Goal: Information Seeking & Learning: Learn about a topic

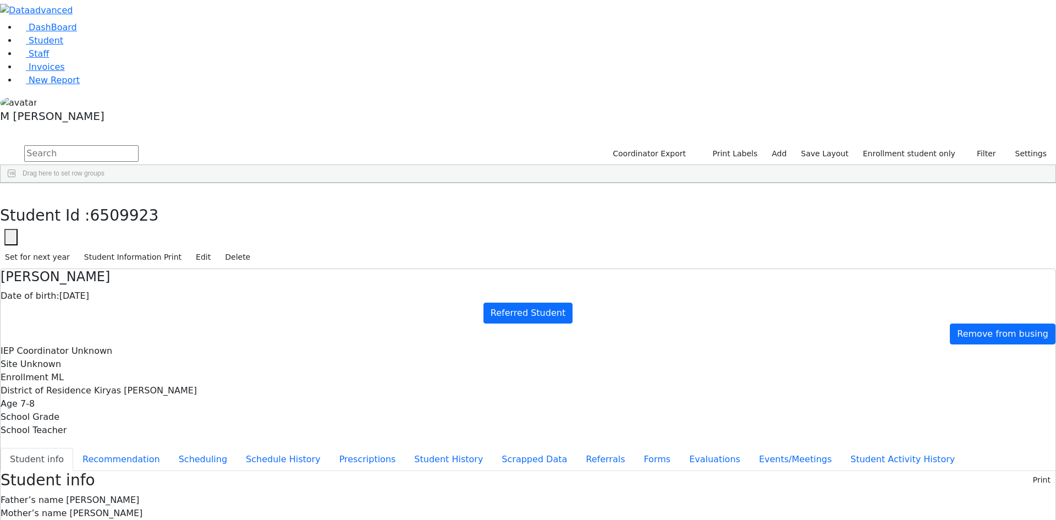
scroll to position [221, 0]
click at [27, 46] on link "Student" at bounding box center [41, 40] width 46 height 10
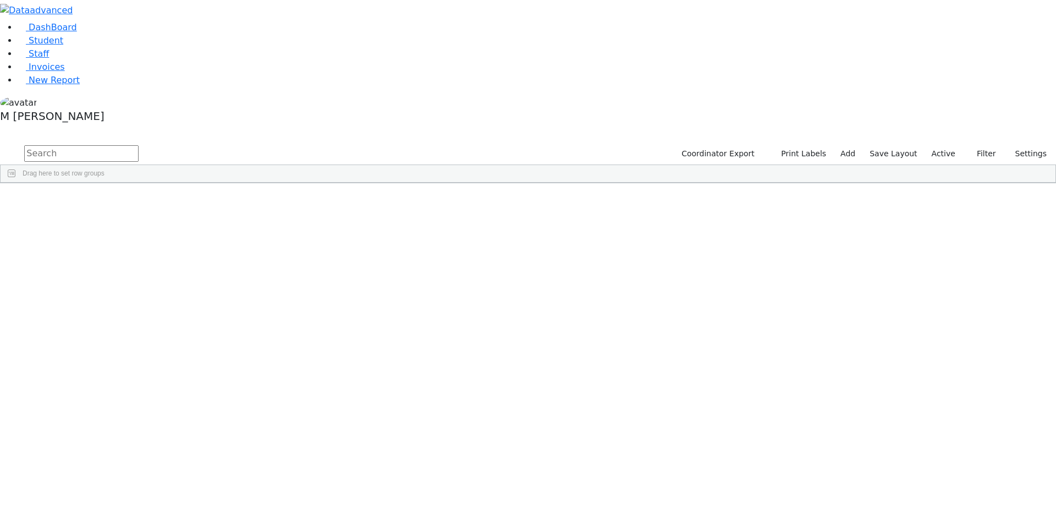
click at [139, 145] on input "text" at bounding box center [81, 153] width 114 height 16
click at [269, 165] on div "Drag here to set row groups" at bounding box center [528, 174] width 1055 height 18
click at [200, 29] on div "DashBoard Student Staff Invoices New Report A" at bounding box center [528, 91] width 1056 height 183
click at [139, 145] on input "text" at bounding box center [81, 153] width 114 height 16
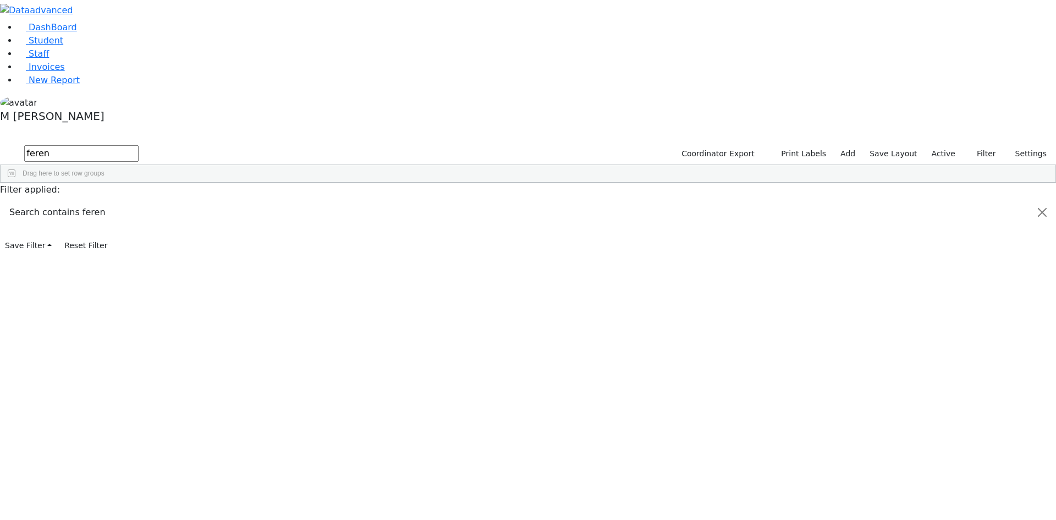
click at [111, 201] on div "[PERSON_NAME]" at bounding box center [84, 208] width 53 height 15
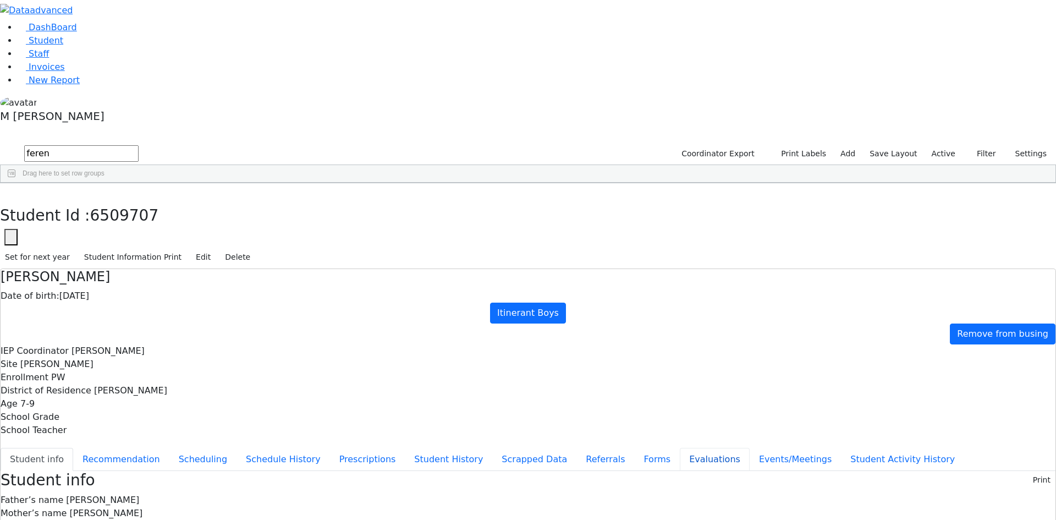
click at [680, 448] on button "Evaluations" at bounding box center [715, 459] width 70 height 23
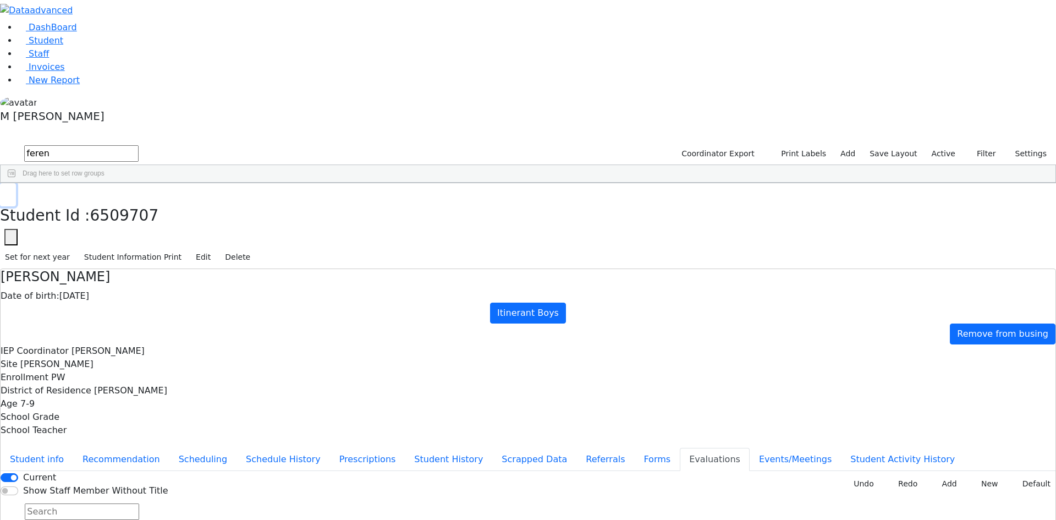
click at [16, 183] on button "button" at bounding box center [8, 194] width 16 height 23
drag, startPoint x: 213, startPoint y: 52, endPoint x: 112, endPoint y: 59, distance: 101.5
click at [112, 59] on div "DashBoard Student Staff Invoices New Report 2" at bounding box center [528, 306] width 1056 height 613
type input "[PERSON_NAME]"
click at [0, 144] on button "submit" at bounding box center [10, 154] width 21 height 21
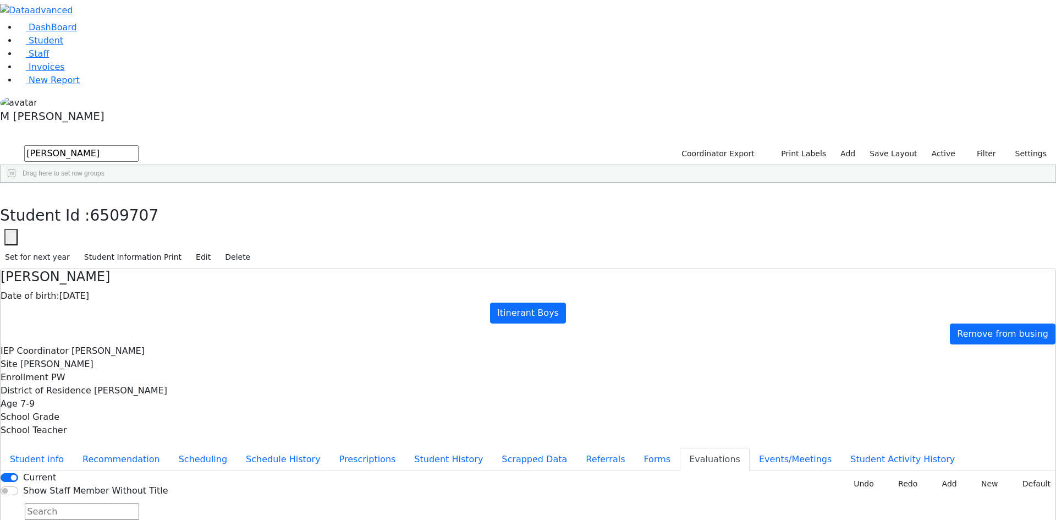
click at [159, 201] on div "[PERSON_NAME]" at bounding box center [132, 208] width 53 height 15
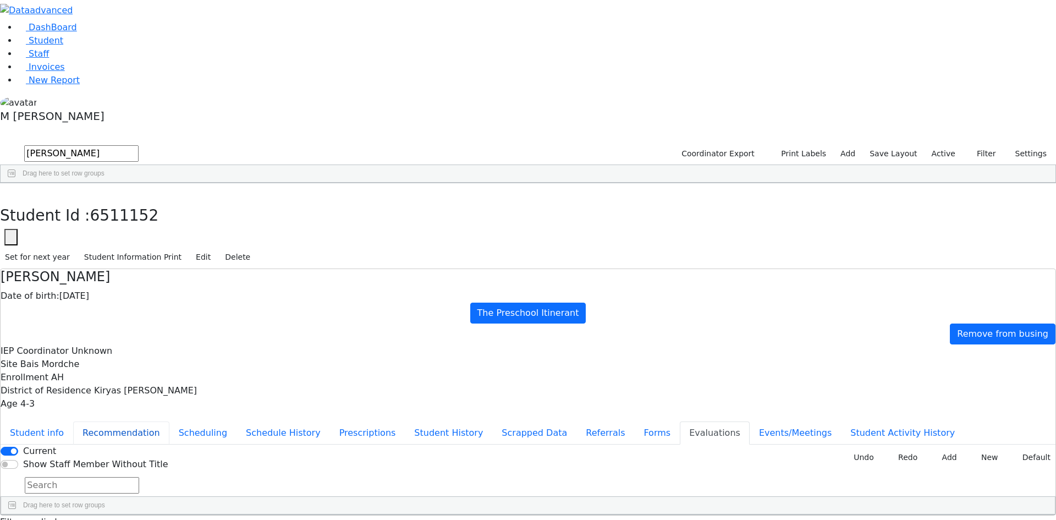
click at [169, 421] on button "Recommendation" at bounding box center [121, 432] width 96 height 23
checkbox input "true"
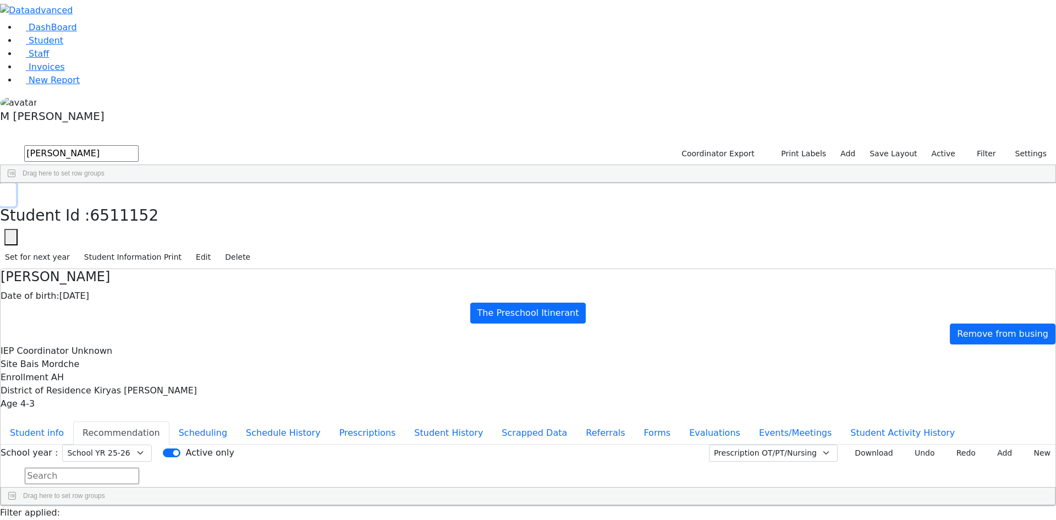
click at [11, 191] on icon "button" at bounding box center [8, 194] width 6 height 7
click at [217, 183] on div "Student Id Last Name First Name" at bounding box center [522, 192] width 1043 height 18
click at [106, 201] on div "[PERSON_NAME]" at bounding box center [78, 208] width 53 height 15
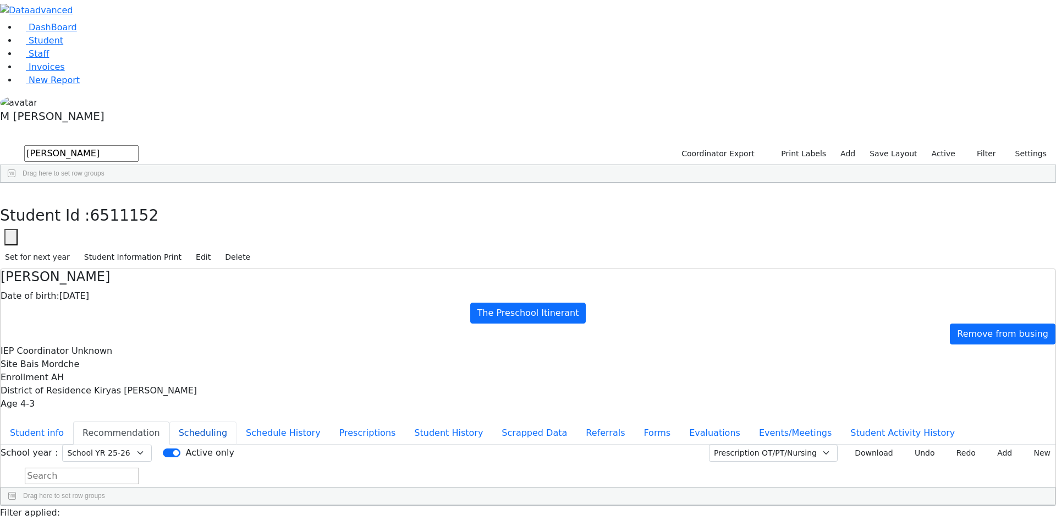
click at [236, 421] on button "Scheduling" at bounding box center [202, 432] width 67 height 23
click at [169, 421] on button "Recommendation" at bounding box center [121, 432] width 96 height 23
click at [16, 183] on button "button" at bounding box center [8, 194] width 16 height 23
click at [194, 144] on div "[PERSON_NAME] Coordinator Export Print Labels Add Save Layout Active Filter All…" at bounding box center [528, 164] width 1056 height 40
click at [139, 145] on input "[PERSON_NAME]" at bounding box center [81, 153] width 114 height 16
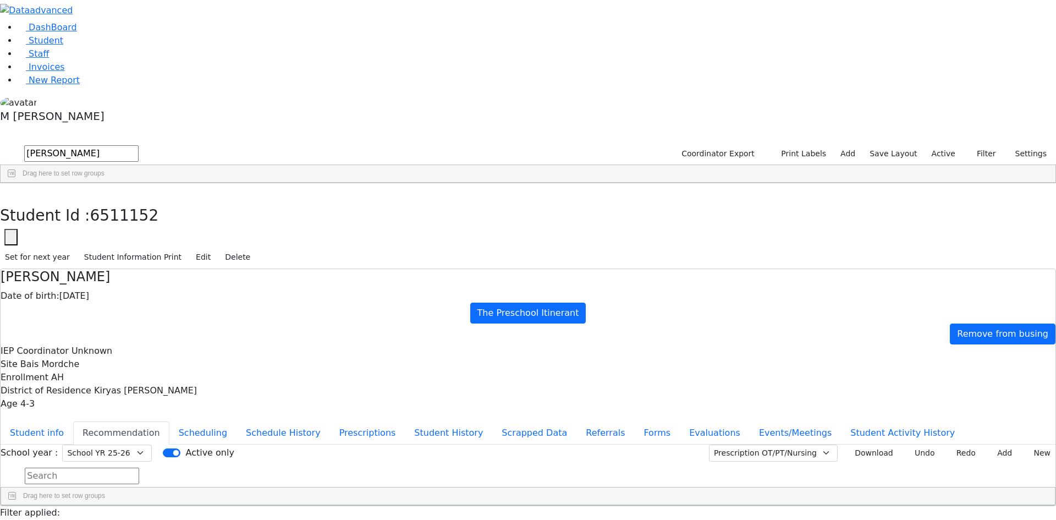
click at [139, 145] on input "[PERSON_NAME]" at bounding box center [81, 153] width 114 height 16
type input "Yach wer"
click at [159, 201] on div "Yachi" at bounding box center [132, 208] width 53 height 15
